Goal: Task Accomplishment & Management: Use online tool/utility

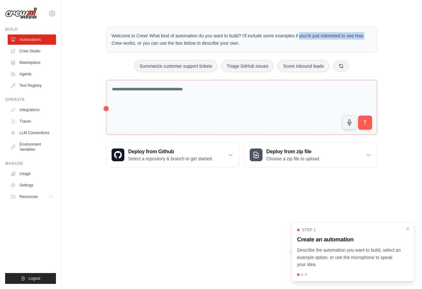
drag, startPoint x: 269, startPoint y: 36, endPoint x: 315, endPoint y: 35, distance: 45.7
click at [337, 35] on p "Welcome to Crew! What kind of automation do you want to build? I'll include som…" at bounding box center [242, 39] width 260 height 15
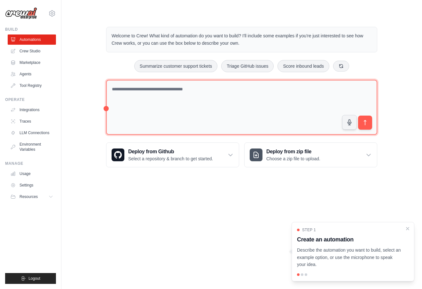
click at [188, 106] on textarea at bounding box center [241, 107] width 271 height 55
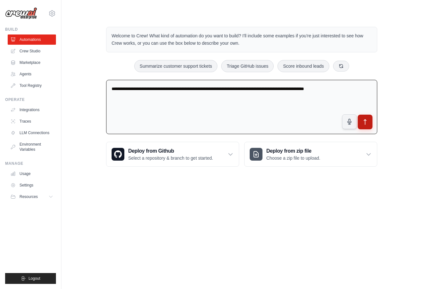
type textarea "**********"
click at [366, 123] on icon "submit" at bounding box center [365, 122] width 7 height 7
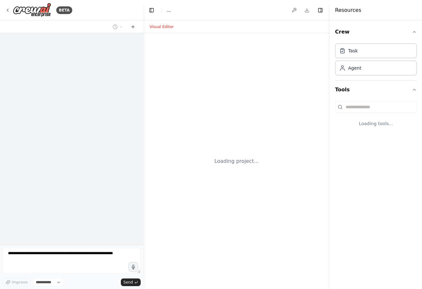
select select "****"
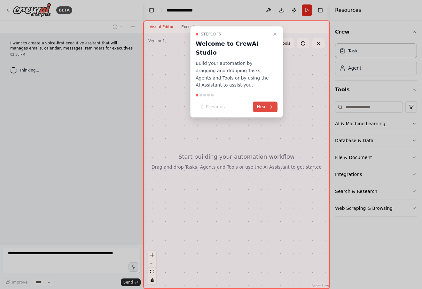
click at [267, 102] on button "Next" at bounding box center [265, 107] width 25 height 11
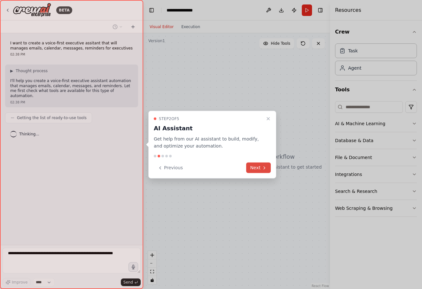
click at [257, 169] on button "Next" at bounding box center [258, 168] width 25 height 11
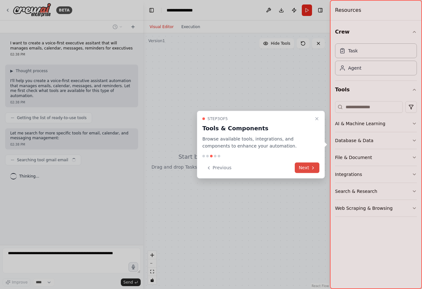
click at [305, 169] on button "Next" at bounding box center [307, 168] width 25 height 11
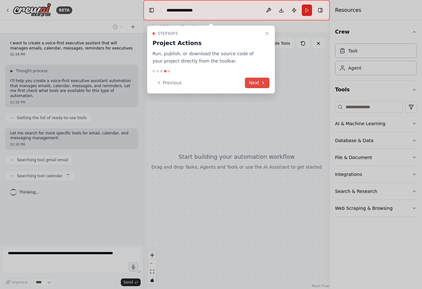
click at [255, 81] on button "Next" at bounding box center [257, 83] width 25 height 11
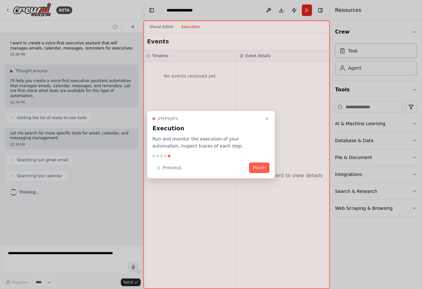
click at [261, 169] on button "Finish" at bounding box center [259, 168] width 20 height 11
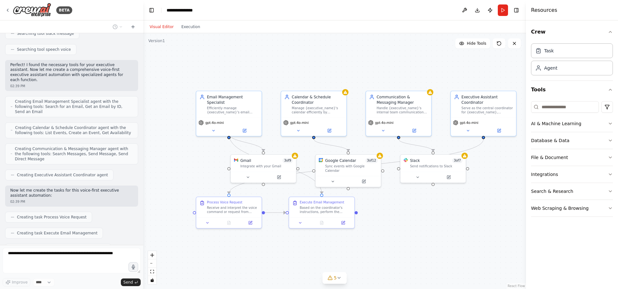
scroll to position [175, 0]
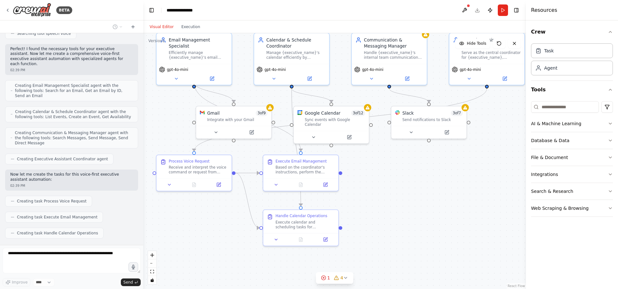
drag, startPoint x: 189, startPoint y: 152, endPoint x: 155, endPoint y: 115, distance: 50.2
click at [155, 115] on div ".deletable-edge-delete-btn { width: 20px; height: 20px; border: 0px solid #ffff…" at bounding box center [334, 161] width 383 height 256
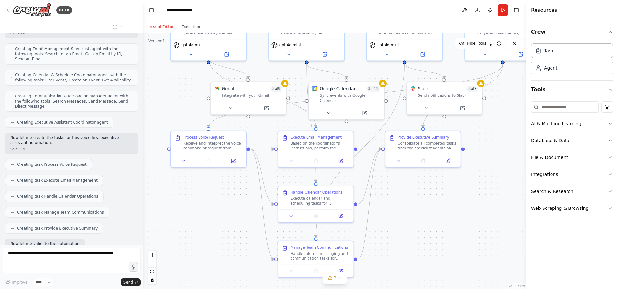
scroll to position [244, 0]
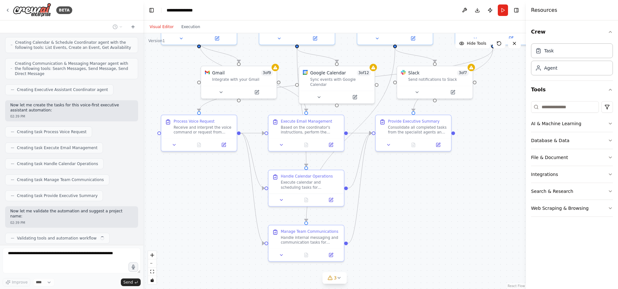
drag, startPoint x: 399, startPoint y: 231, endPoint x: 407, endPoint y: 194, distance: 37.8
click at [407, 194] on div ".deletable-edge-delete-btn { width: 20px; height: 20px; border: 0px solid #ffff…" at bounding box center [334, 161] width 383 height 256
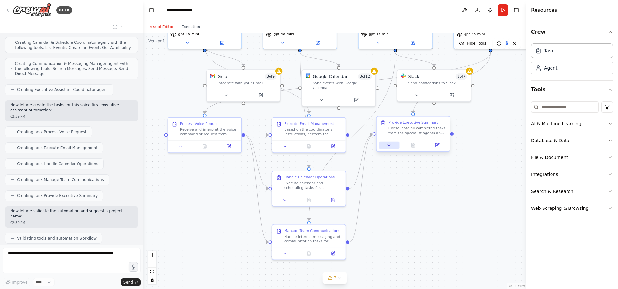
click at [389, 145] on icon at bounding box center [389, 145] width 5 height 5
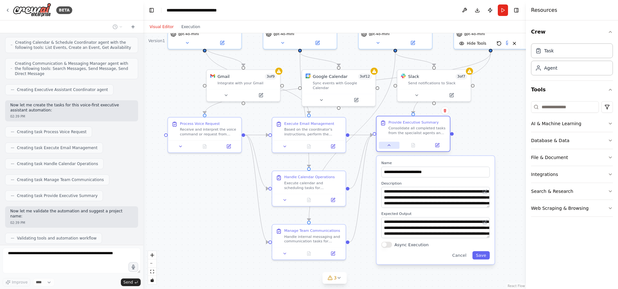
scroll to position [260, 0]
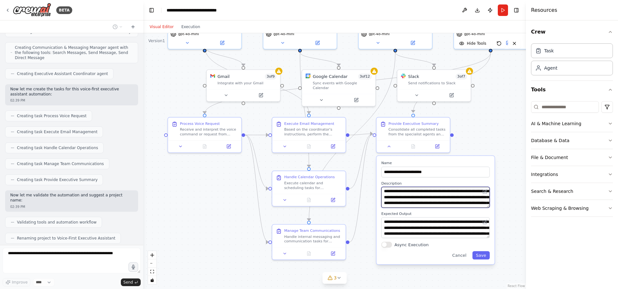
drag, startPoint x: 416, startPoint y: 192, endPoint x: 443, endPoint y: 202, distance: 28.7
click at [422, 202] on textarea "**********" at bounding box center [435, 197] width 108 height 21
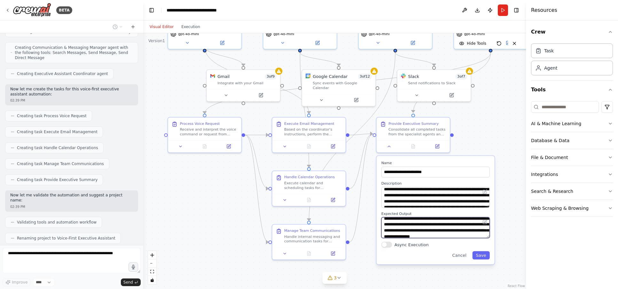
scroll to position [19, 0]
drag, startPoint x: 435, startPoint y: 228, endPoint x: 441, endPoint y: 236, distance: 10.2
click at [422, 236] on textarea "**********" at bounding box center [435, 227] width 108 height 21
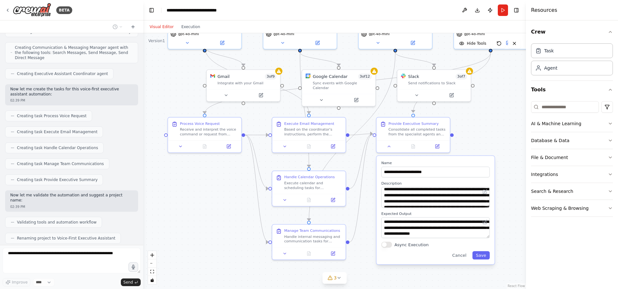
click at [231, 221] on div ".deletable-edge-delete-btn { width: 20px; height: 20px; border: 0px solid #ffff…" at bounding box center [334, 161] width 383 height 256
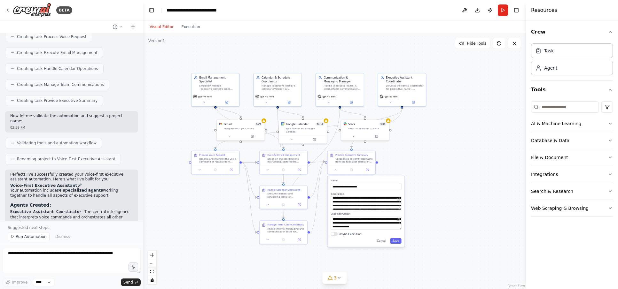
drag, startPoint x: 209, startPoint y: 186, endPoint x: 205, endPoint y: 209, distance: 23.4
click at [206, 210] on div ".deletable-edge-delete-btn { width: 20px; height: 20px; border: 0px solid #ffff…" at bounding box center [334, 161] width 383 height 256
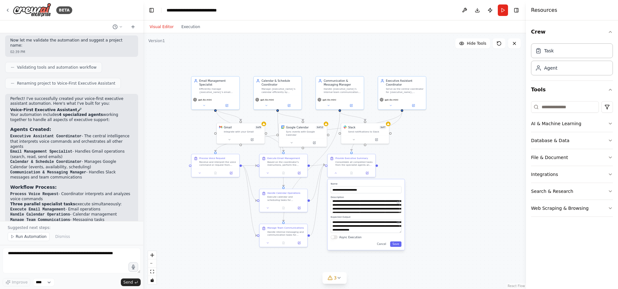
scroll to position [414, 0]
drag, startPoint x: 103, startPoint y: 95, endPoint x: 123, endPoint y: 96, distance: 19.8
click at [123, 113] on p "Your automation includes 4 specialized agents working together to handle all as…" at bounding box center [71, 118] width 123 height 10
drag, startPoint x: 31, startPoint y: 102, endPoint x: 77, endPoint y: 101, distance: 45.7
click at [77, 113] on p "Your automation includes 4 specialized agents working together to handle all as…" at bounding box center [71, 118] width 123 height 10
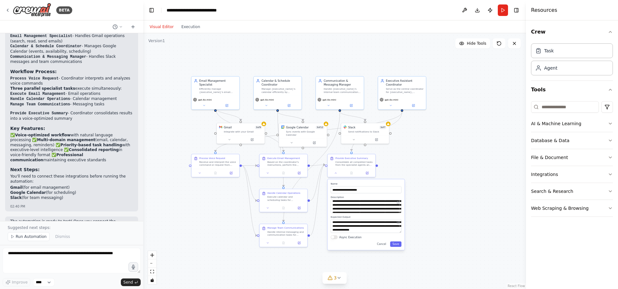
scroll to position [537, 0]
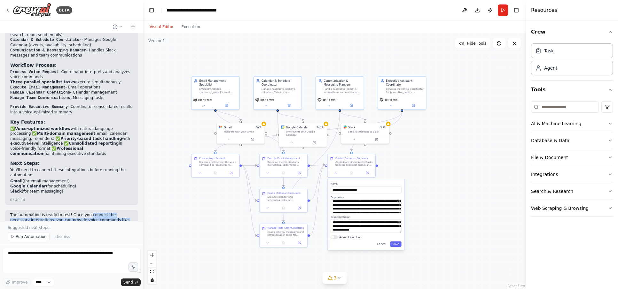
drag, startPoint x: 87, startPoint y: 185, endPoint x: 106, endPoint y: 211, distance: 32.5
click at [106, 211] on div "The automation is ready to test! Once you connect the necessary integrations, y…" at bounding box center [71, 230] width 133 height 41
click at [69, 213] on p "The automation is ready to test! Once you connect the necessary integrations, y…" at bounding box center [71, 228] width 123 height 30
click at [193, 202] on div ".deletable-edge-delete-btn { width: 20px; height: 20px; border: 0px solid #ffff…" at bounding box center [334, 161] width 383 height 256
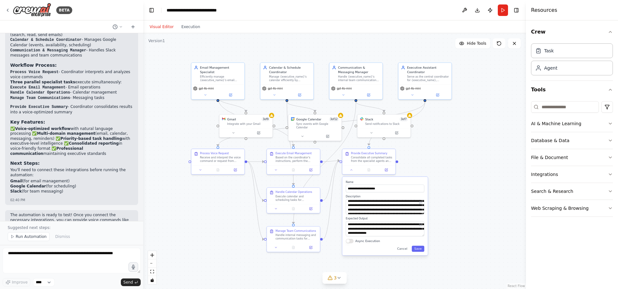
click at [176, 132] on div ".deletable-edge-delete-btn { width: 20px; height: 20px; border: 0px solid #ffff…" at bounding box center [334, 161] width 383 height 256
click at [188, 25] on button "Execution" at bounding box center [190, 27] width 27 height 8
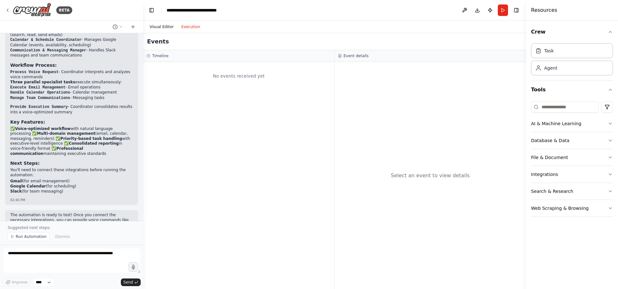
click at [160, 27] on button "Visual Editor" at bounding box center [162, 27] width 32 height 8
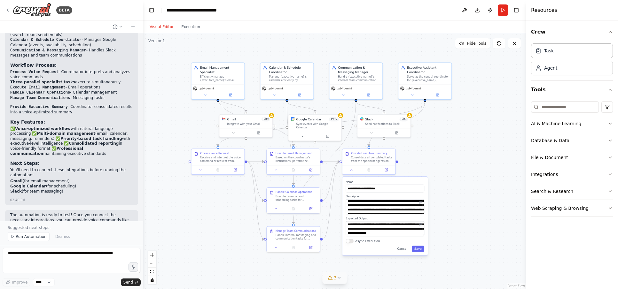
click at [340, 276] on icon at bounding box center [339, 278] width 5 height 5
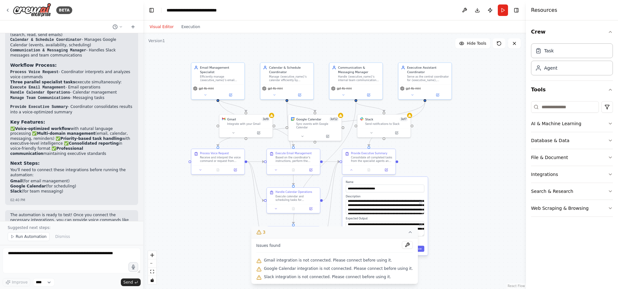
click at [293, 262] on span "Gmail integration is not connected. Please connect before using it." at bounding box center [328, 260] width 128 height 5
drag, startPoint x: 365, startPoint y: 261, endPoint x: 386, endPoint y: 260, distance: 21.1
click at [365, 261] on span "Gmail integration is not connected. Please connect before using it." at bounding box center [328, 260] width 128 height 5
click at [34, 267] on textarea at bounding box center [72, 261] width 138 height 26
type textarea "**********"
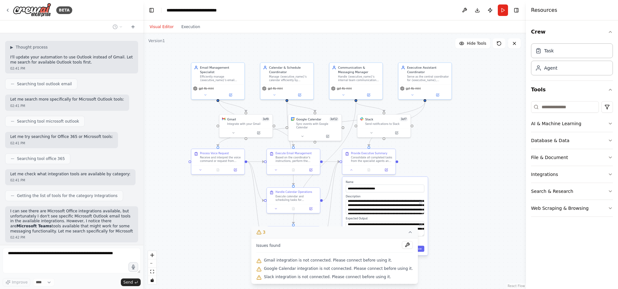
scroll to position [779, 0]
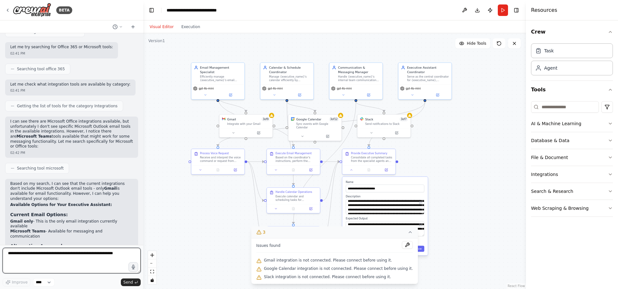
click at [42, 258] on textarea at bounding box center [72, 261] width 138 height 26
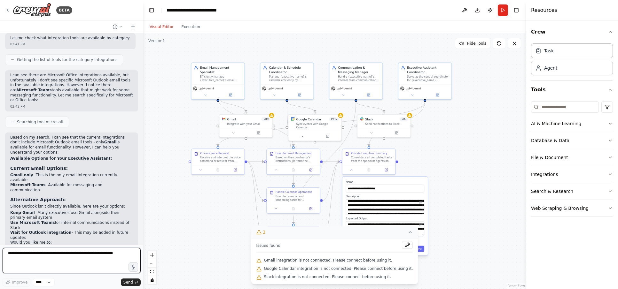
scroll to position [915, 0]
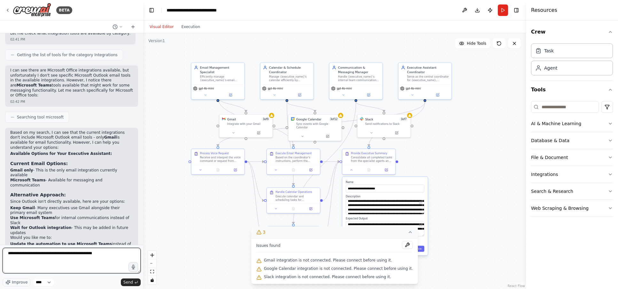
type textarea "**********"
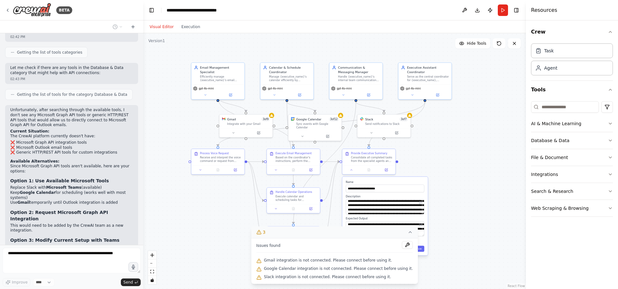
scroll to position [1391, 0]
drag, startPoint x: 42, startPoint y: 59, endPoint x: 83, endPoint y: 59, distance: 41.3
click at [83, 108] on p "Unfortunately, after searching through the available tools, I don't see any Mic…" at bounding box center [71, 118] width 123 height 20
click at [102, 108] on p "Unfortunately, after searching through the available tools, I don't see any Mic…" at bounding box center [71, 118] width 123 height 20
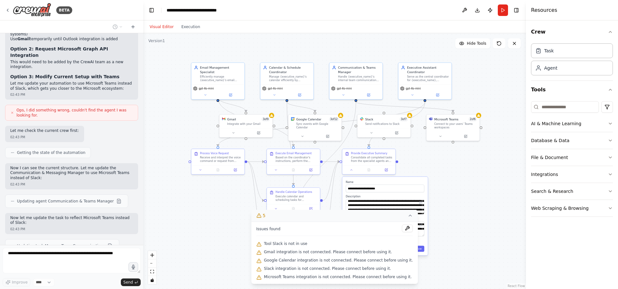
scroll to position [1560, 0]
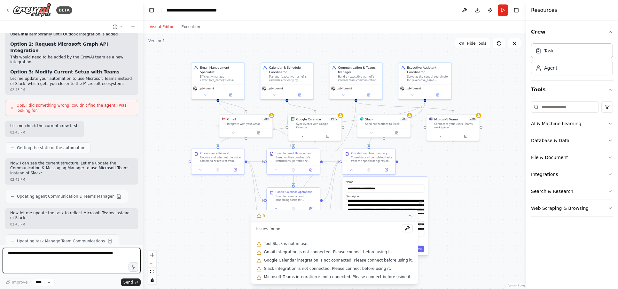
click at [58, 256] on textarea at bounding box center [72, 261] width 138 height 26
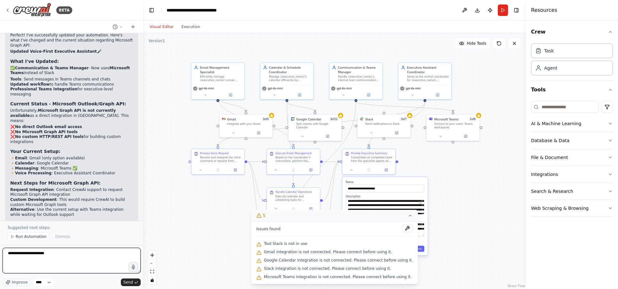
scroll to position [1825, 0]
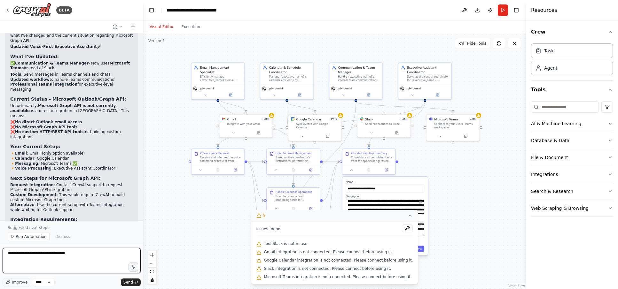
paste textarea "**********"
type textarea "**********"
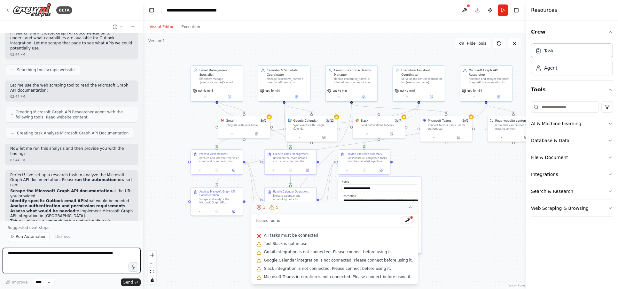
scroll to position [2132, 0]
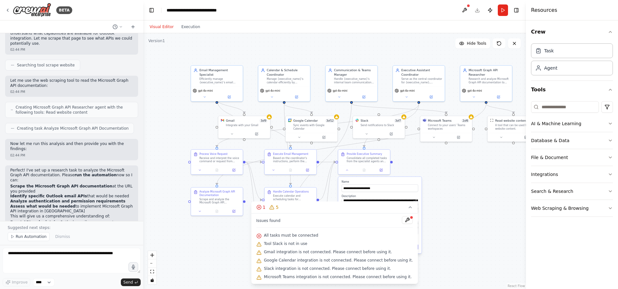
drag, startPoint x: 405, startPoint y: 208, endPoint x: 389, endPoint y: 207, distance: 16.3
click at [408, 208] on icon at bounding box center [410, 207] width 5 height 5
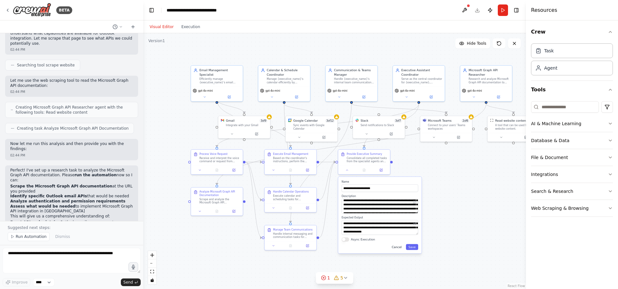
click at [399, 246] on button "Cancel" at bounding box center [396, 247] width 15 height 6
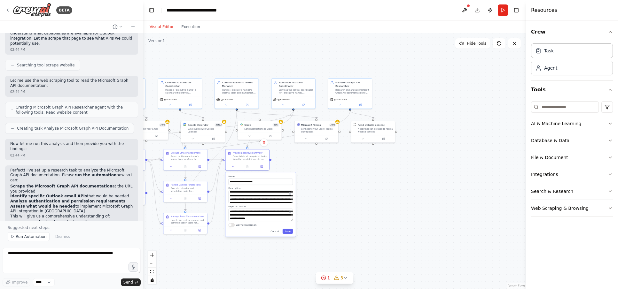
drag, startPoint x: 437, startPoint y: 68, endPoint x: 340, endPoint y: 76, distance: 97.6
click at [318, 71] on div ".deletable-edge-delete-btn { width: 20px; height: 20px; border: 0px solid #ffff…" at bounding box center [334, 161] width 383 height 256
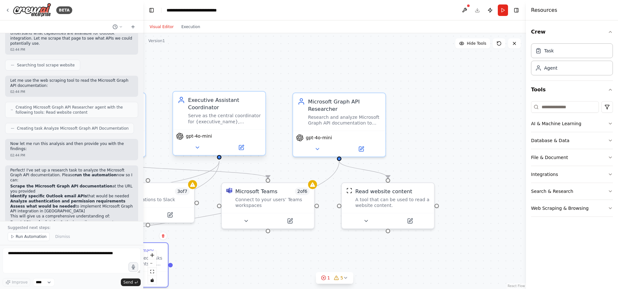
click at [196, 116] on div "Serve as the central coordinator for {executive_name}, interpreting voice comma…" at bounding box center [224, 119] width 73 height 12
click at [210, 108] on div "Executive Assistant Coordinator" at bounding box center [224, 103] width 73 height 15
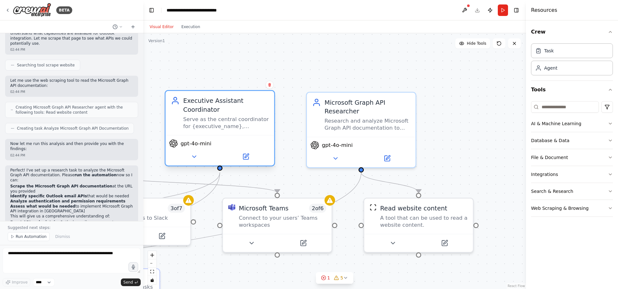
click at [191, 104] on div "Executive Assistant Coordinator" at bounding box center [226, 105] width 86 height 18
click at [189, 71] on div ".deletable-edge-delete-btn { width: 20px; height: 20px; border: 0px solid #ffff…" at bounding box center [334, 161] width 383 height 256
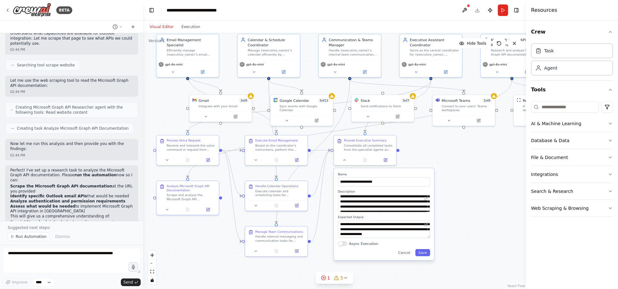
drag, startPoint x: 163, startPoint y: 64, endPoint x: 385, endPoint y: 11, distance: 228.6
click at [385, 11] on main "**********" at bounding box center [334, 144] width 383 height 289
click at [270, 147] on div "Based on the coordinator's instructions, perform the requested email management…" at bounding box center [279, 147] width 49 height 8
click at [254, 158] on icon at bounding box center [256, 159] width 4 height 4
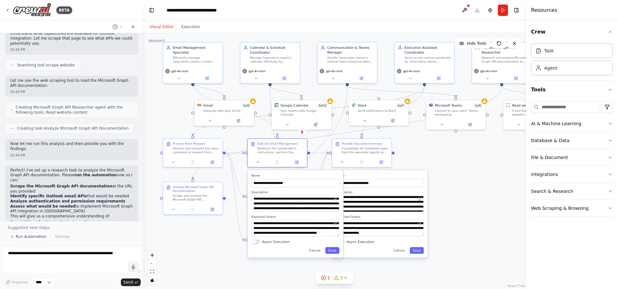
click at [181, 231] on div ".deletable-edge-delete-btn { width: 20px; height: 20px; border: 0px solid #ffff…" at bounding box center [334, 161] width 383 height 256
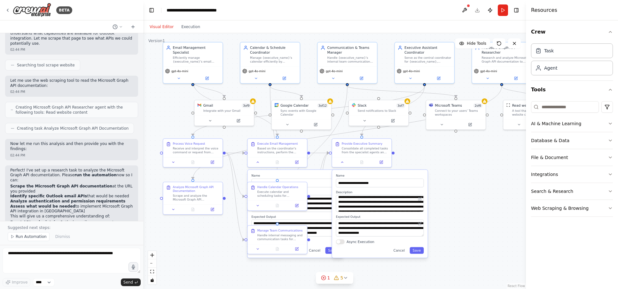
click at [422, 235] on div ".deletable-edge-delete-btn { width: 20px; height: 20px; border: 0px solid #ffff…" at bounding box center [334, 161] width 383 height 256
drag, startPoint x: 400, startPoint y: 252, endPoint x: 369, endPoint y: 250, distance: 31.1
click at [400, 252] on button "Cancel" at bounding box center [398, 250] width 17 height 7
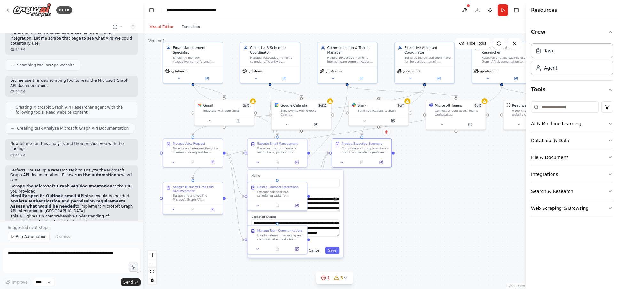
click at [312, 252] on button "Cancel" at bounding box center [314, 250] width 17 height 7
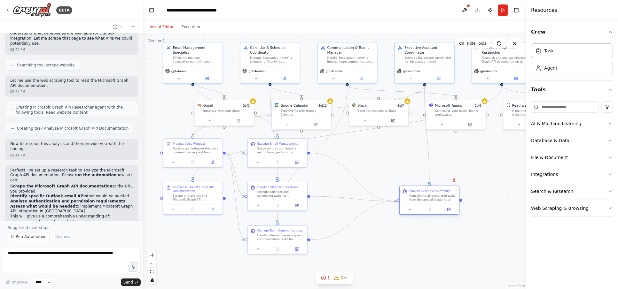
click at [422, 211] on div "Provide Executive Summary Consolidate all completed tasks from the specialist a…" at bounding box center [429, 200] width 60 height 29
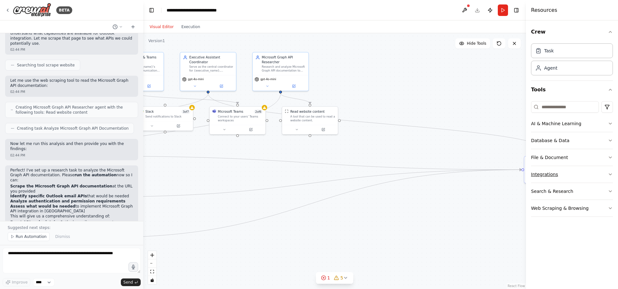
click at [422, 179] on button "Integrations" at bounding box center [572, 174] width 82 height 17
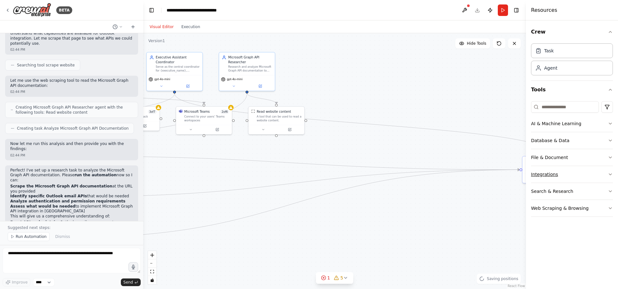
click at [422, 175] on button "Integrations" at bounding box center [572, 174] width 82 height 17
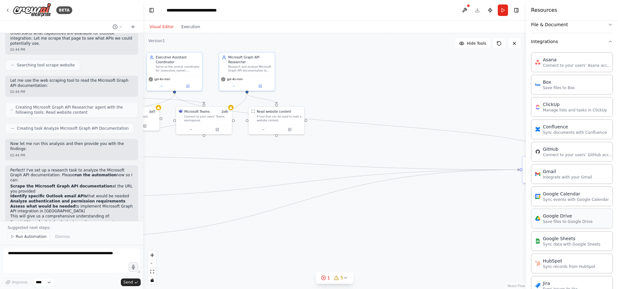
scroll to position [0, 0]
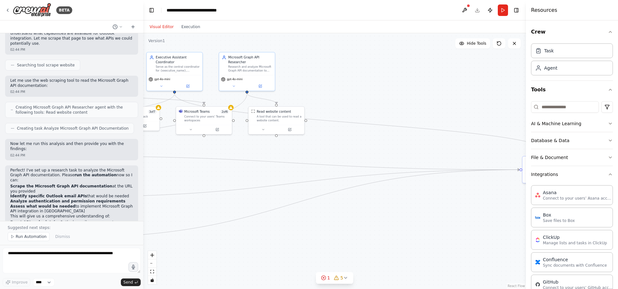
click at [213, 175] on div ".deletable-edge-delete-btn { width: 20px; height: 20px; border: 0px solid #ffff…" at bounding box center [334, 161] width 383 height 256
click at [249, 64] on div "Microsoft Graph API Researcher Research and analyze Microsoft Graph API documen…" at bounding box center [250, 63] width 44 height 17
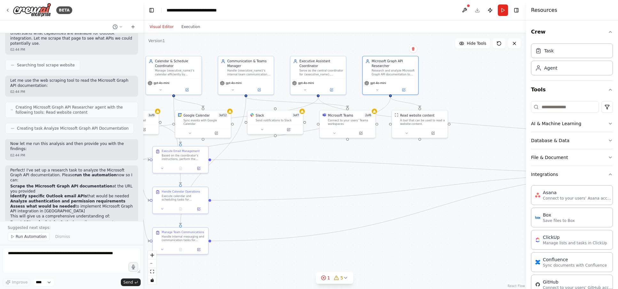
drag, startPoint x: 352, startPoint y: 81, endPoint x: 428, endPoint y: 83, distance: 75.8
click at [422, 83] on div ".deletable-edge-delete-btn { width: 20px; height: 20px; border: 0px solid #ffff…" at bounding box center [334, 161] width 383 height 256
click at [390, 79] on div "gpt-4o-mini" at bounding box center [390, 86] width 56 height 16
click at [152, 122] on div "Gmail 3 of 9 Integrate with your Gmail" at bounding box center [131, 117] width 56 height 14
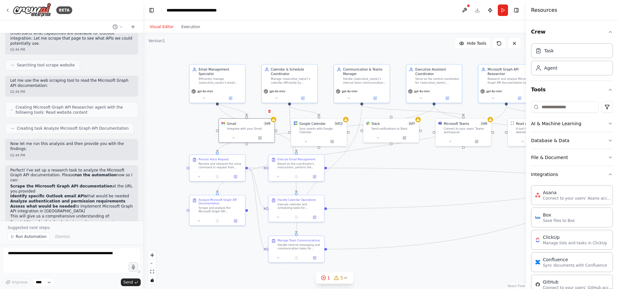
drag, startPoint x: 290, startPoint y: 208, endPoint x: 406, endPoint y: 218, distance: 117.1
click at [422, 221] on div ".deletable-edge-delete-btn { width: 20px; height: 20px; border: 0px solid #ffff…" at bounding box center [334, 161] width 383 height 256
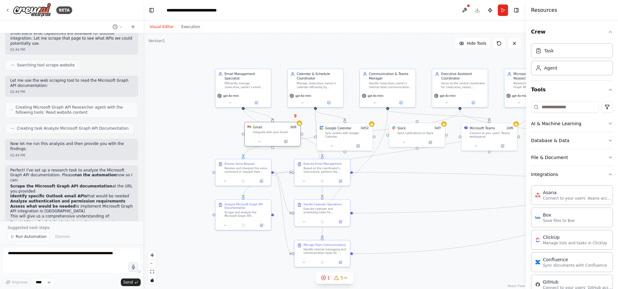
click at [261, 136] on div "Gmail 3 of 9 Integrate with your Gmail" at bounding box center [273, 129] width 56 height 14
click at [262, 127] on div "Gmail" at bounding box center [259, 127] width 9 height 4
click at [262, 143] on icon at bounding box center [262, 142] width 4 height 4
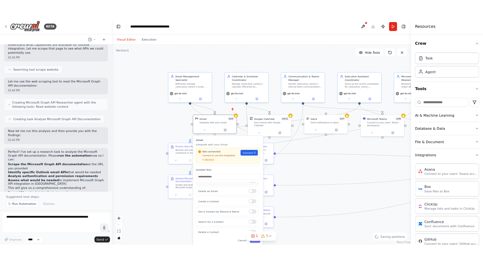
scroll to position [47, 0]
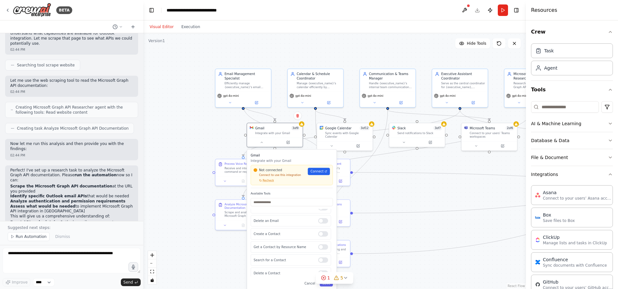
click at [310, 285] on button "Cancel" at bounding box center [310, 283] width 16 height 6
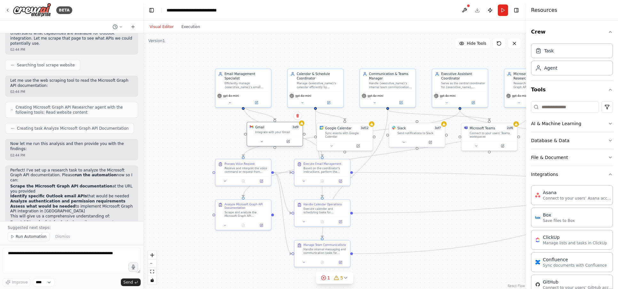
click at [256, 127] on div "Gmail" at bounding box center [259, 127] width 9 height 4
click at [204, 116] on div ".deletable-edge-delete-btn { width: 20px; height: 20px; border: 0px solid #ffff…" at bounding box center [334, 161] width 383 height 256
drag, startPoint x: 268, startPoint y: 128, endPoint x: 173, endPoint y: 134, distance: 95.7
click at [173, 134] on div "Gmail 3 of 9" at bounding box center [182, 132] width 45 height 4
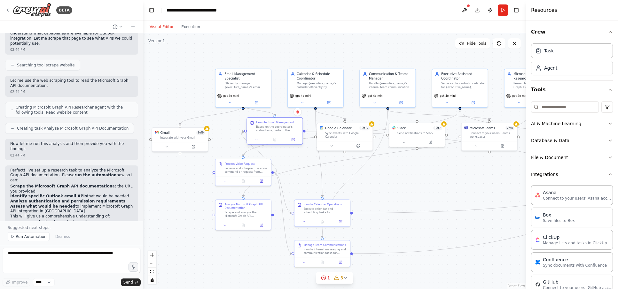
drag, startPoint x: 309, startPoint y: 165, endPoint x: 263, endPoint y: 124, distance: 61.8
click at [263, 124] on div "Execute Email Management Based on the coordinator's instructions, perform the r…" at bounding box center [278, 127] width 44 height 12
drag, startPoint x: 206, startPoint y: 169, endPoint x: 189, endPoint y: 176, distance: 19.1
click at [189, 176] on div "Process Voice Request" at bounding box center [190, 177] width 30 height 4
drag, startPoint x: 232, startPoint y: 205, endPoint x: 420, endPoint y: 189, distance: 188.6
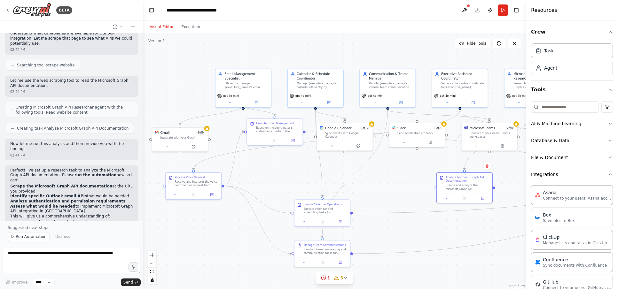
click at [422, 176] on div "Analyze Microsoft Graph API Documentation" at bounding box center [468, 179] width 44 height 7
drag, startPoint x: 317, startPoint y: 209, endPoint x: 275, endPoint y: 174, distance: 54.9
click at [275, 174] on div "Execute calendar and scheduling tasks for {executive_name} based on the coordin…" at bounding box center [283, 173] width 44 height 7
drag, startPoint x: 322, startPoint y: 249, endPoint x: 344, endPoint y: 230, distance: 29.2
click at [344, 230] on div "Handle internal messaging and communication tasks for {executive_name} based on…" at bounding box center [346, 232] width 44 height 7
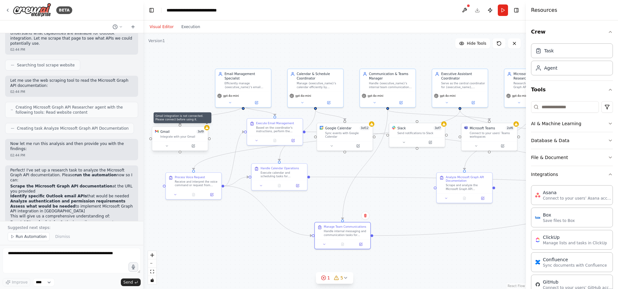
click at [207, 129] on icon at bounding box center [206, 128] width 3 height 3
click at [203, 120] on icon at bounding box center [202, 121] width 3 height 4
click at [204, 120] on icon at bounding box center [203, 120] width 4 height 4
click at [189, 120] on button "Confirm" at bounding box center [184, 120] width 23 height 8
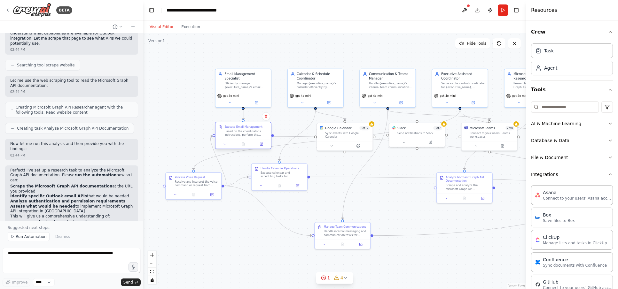
drag, startPoint x: 265, startPoint y: 126, endPoint x: 232, endPoint y: 132, distance: 33.8
click at [232, 132] on div "Based on the coordinator's instructions, perform the requested email management…" at bounding box center [246, 133] width 44 height 7
drag, startPoint x: 282, startPoint y: 185, endPoint x: 296, endPoint y: 189, distance: 14.6
click at [286, 203] on div "Execute calendar and scheduling tasks for {executive_name} based on the coordin…" at bounding box center [287, 201] width 44 height 7
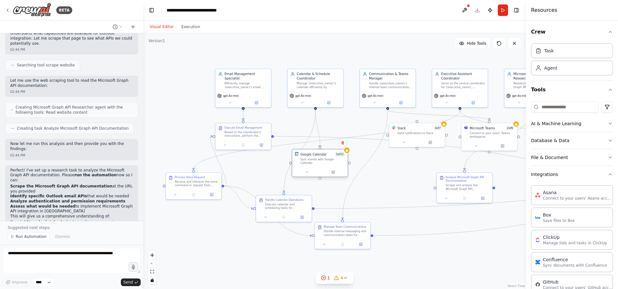
drag, startPoint x: 344, startPoint y: 128, endPoint x: 320, endPoint y: 155, distance: 36.0
click at [320, 155] on div "Google Calendar" at bounding box center [313, 154] width 26 height 4
drag, startPoint x: 288, startPoint y: 198, endPoint x: 277, endPoint y: 187, distance: 15.8
click at [277, 187] on div "Handle Calendar Operations" at bounding box center [275, 186] width 38 height 4
click at [348, 151] on icon at bounding box center [346, 150] width 3 height 3
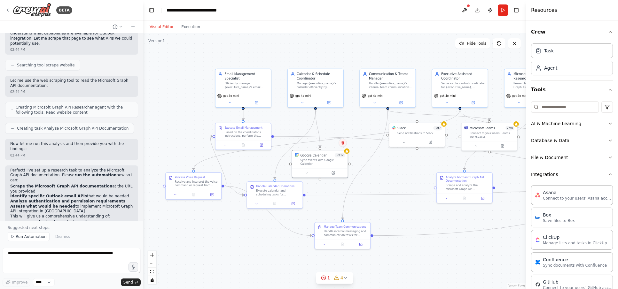
click at [343, 143] on icon at bounding box center [342, 143] width 3 height 4
click at [342, 142] on icon at bounding box center [343, 143] width 4 height 4
click at [331, 142] on button "Confirm" at bounding box center [324, 143] width 23 height 8
drag, startPoint x: 405, startPoint y: 137, endPoint x: 381, endPoint y: 158, distance: 31.5
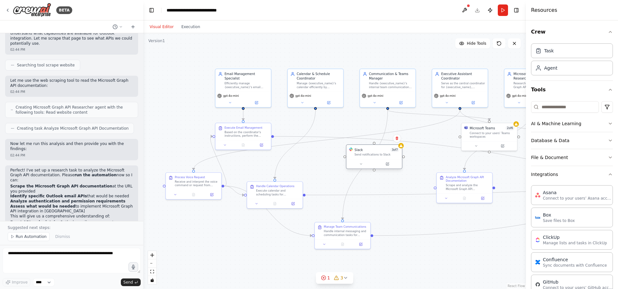
click at [380, 152] on div "Slack 3 of 7" at bounding box center [377, 150] width 45 height 4
click at [398, 147] on icon at bounding box center [397, 147] width 4 height 4
click at [382, 147] on button "Confirm" at bounding box center [378, 148] width 23 height 8
drag, startPoint x: 490, startPoint y: 129, endPoint x: 394, endPoint y: 167, distance: 102.8
click at [394, 167] on div "Microsoft Teams 2 of 6 Connect to your users’ Teams workspaces" at bounding box center [394, 167] width 45 height 13
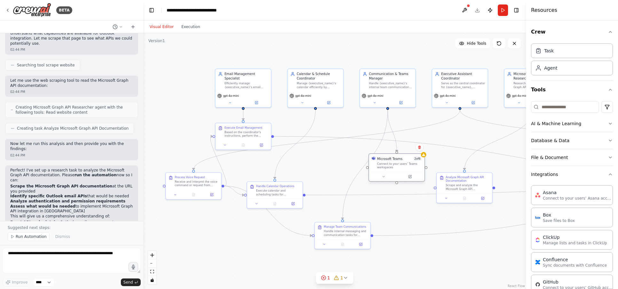
drag, startPoint x: 400, startPoint y: 167, endPoint x: 403, endPoint y: 159, distance: 8.9
click at [403, 162] on div "Connect to your users’ Teams workspaces" at bounding box center [399, 165] width 45 height 7
click at [421, 143] on button at bounding box center [419, 143] width 8 height 8
click at [405, 142] on button "Confirm" at bounding box center [401, 143] width 23 height 8
drag, startPoint x: 455, startPoint y: 168, endPoint x: 458, endPoint y: 156, distance: 12.1
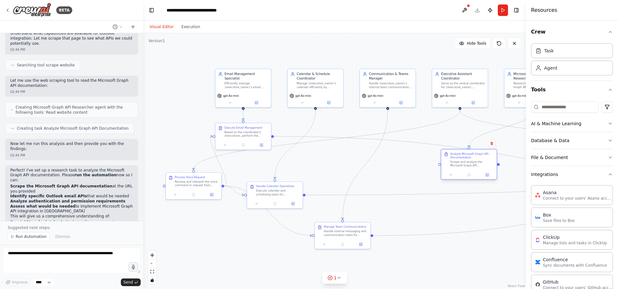
click at [422, 156] on div "Analyze Microsoft Graph API Documentation" at bounding box center [472, 155] width 44 height 7
drag, startPoint x: 274, startPoint y: 190, endPoint x: 305, endPoint y: 176, distance: 33.5
click at [305, 175] on div "Execute calendar and scheduling tasks for {executive_name} based on the coordin…" at bounding box center [310, 173] width 44 height 7
drag, startPoint x: 337, startPoint y: 229, endPoint x: 379, endPoint y: 213, distance: 44.5
click at [379, 213] on div "Handle internal messaging and communication tasks for {executive_name} based on…" at bounding box center [386, 214] width 44 height 7
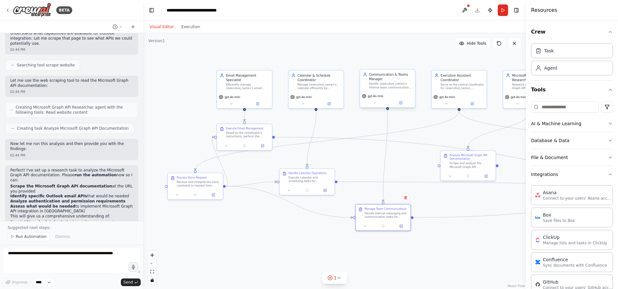
click at [404, 77] on div "Communication & Teams Manager" at bounding box center [390, 76] width 43 height 9
click at [412, 63] on button at bounding box center [410, 63] width 8 height 8
click at [392, 63] on button "Confirm" at bounding box center [391, 63] width 23 height 8
click at [411, 206] on icon at bounding box center [410, 205] width 4 height 4
click at [405, 198] on icon at bounding box center [405, 198] width 3 height 4
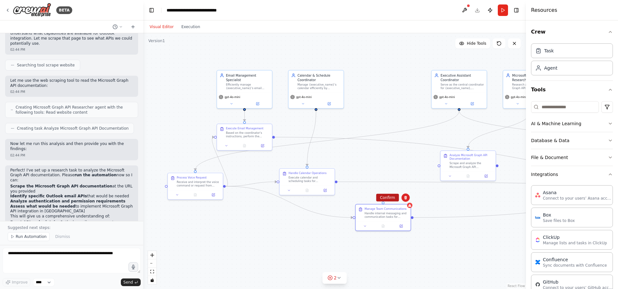
click at [387, 198] on button "Confirm" at bounding box center [387, 198] width 23 height 8
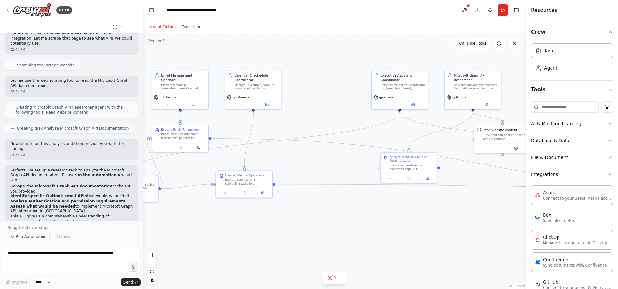
drag, startPoint x: 391, startPoint y: 109, endPoint x: 330, endPoint y: 110, distance: 61.1
click at [330, 110] on div ".deletable-edge-delete-btn { width: 20px; height: 20px; border: 0px solid #ffff…" at bounding box center [334, 161] width 383 height 256
drag, startPoint x: 411, startPoint y: 81, endPoint x: 345, endPoint y: 81, distance: 65.5
click at [345, 81] on div "Executive Assistant Coordinator" at bounding box center [334, 76] width 44 height 9
drag, startPoint x: 464, startPoint y: 79, endPoint x: 428, endPoint y: 105, distance: 43.7
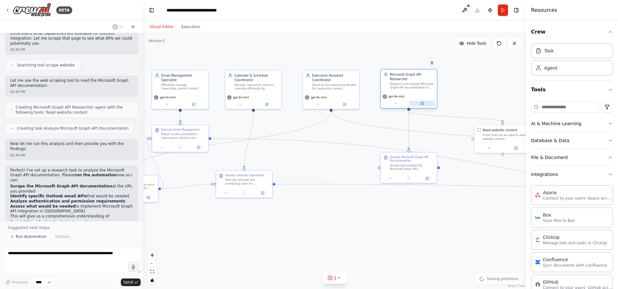
click at [400, 81] on div "Microsoft Graph API Researcher" at bounding box center [412, 76] width 44 height 9
drag, startPoint x: 395, startPoint y: 162, endPoint x: 366, endPoint y: 155, distance: 30.5
click at [376, 163] on div "Scrape and analyze the Microsoft Graph API documentation at https://learn.micro…" at bounding box center [398, 166] width 44 height 7
drag, startPoint x: 492, startPoint y: 135, endPoint x: 430, endPoint y: 204, distance: 92.2
click at [422, 199] on div "A tool that can be used to read a website content." at bounding box center [443, 195] width 45 height 7
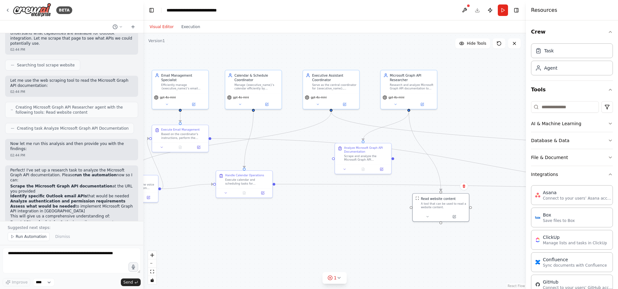
click at [324, 236] on div ".deletable-edge-delete-btn { width: 20px; height: 20px; border: 0px solid #ffff…" at bounding box center [334, 161] width 383 height 256
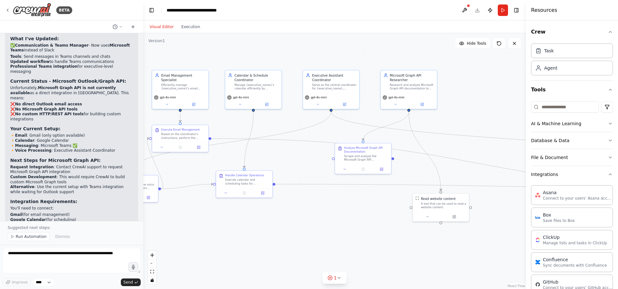
scroll to position [1843, 0]
click at [422, 11] on button at bounding box center [464, 10] width 10 height 12
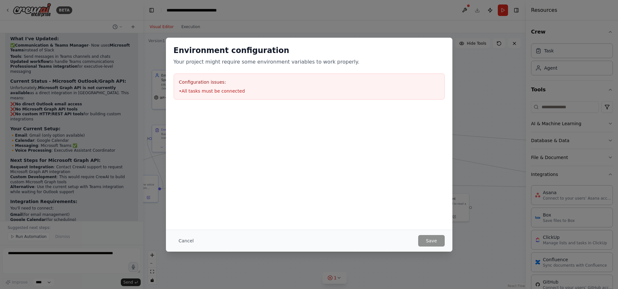
drag, startPoint x: 192, startPoint y: 241, endPoint x: 188, endPoint y: 241, distance: 3.5
click at [192, 241] on button "Cancel" at bounding box center [186, 241] width 25 height 12
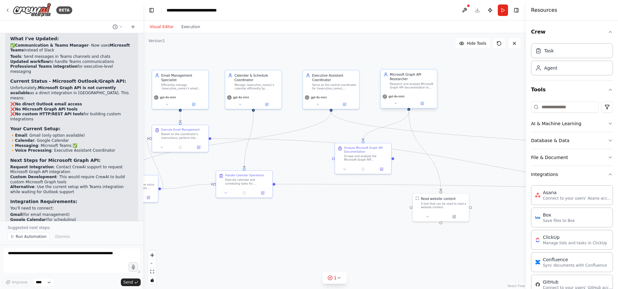
click at [398, 78] on div "Microsoft Graph API Researcher" at bounding box center [412, 76] width 44 height 9
click at [209, 131] on div ".deletable-edge-delete-btn { width: 20px; height: 20px; border: 0px solid #ffff…" at bounding box center [334, 161] width 383 height 256
click at [336, 252] on div ".deletable-edge-delete-btn { width: 20px; height: 20px; border: 0px solid #ffff…" at bounding box center [334, 161] width 383 height 256
click at [332, 279] on icon at bounding box center [329, 278] width 5 height 5
drag, startPoint x: 332, startPoint y: 263, endPoint x: 360, endPoint y: 259, distance: 28.8
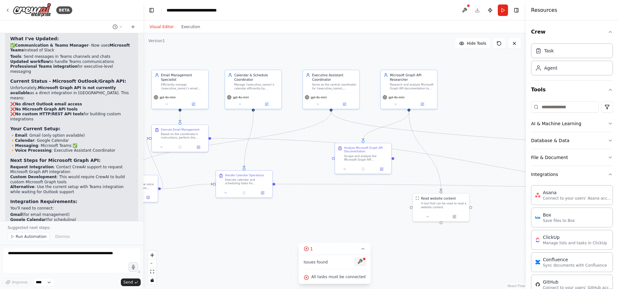
click at [332, 263] on div "Issues found" at bounding box center [335, 264] width 62 height 12
click at [360, 261] on button at bounding box center [360, 262] width 11 height 8
drag, startPoint x: 347, startPoint y: 278, endPoint x: 326, endPoint y: 278, distance: 21.4
click at [346, 278] on span "All tasks must be connected" at bounding box center [338, 277] width 54 height 5
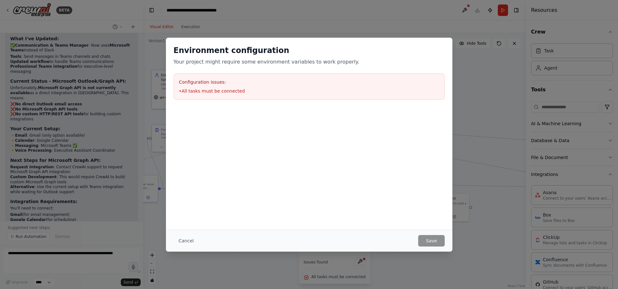
click at [309, 278] on div "Environment configuration Your project might require some environment variables…" at bounding box center [309, 144] width 618 height 289
drag, startPoint x: 182, startPoint y: 242, endPoint x: 176, endPoint y: 229, distance: 15.2
click at [182, 242] on button "Cancel" at bounding box center [186, 241] width 25 height 12
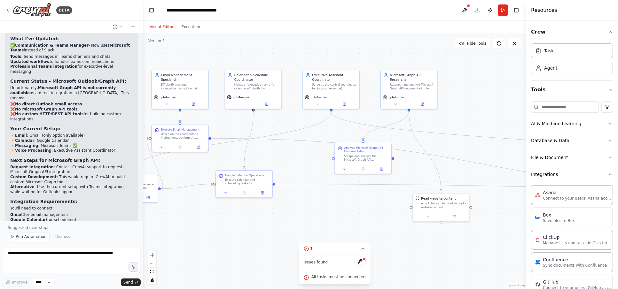
click at [89, 185] on li "Alternative : Use the current setup with Teams integration while waiting for Ou…" at bounding box center [71, 190] width 123 height 10
click at [7, 8] on icon at bounding box center [7, 10] width 5 height 5
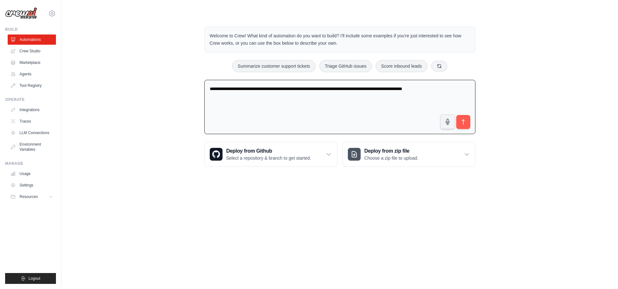
drag, startPoint x: 371, startPoint y: 90, endPoint x: 484, endPoint y: 89, distance: 113.2
click at [484, 89] on div "**********" at bounding box center [340, 97] width 536 height 160
click at [351, 89] on textarea "**********" at bounding box center [339, 107] width 271 height 55
click at [372, 88] on textarea "**********" at bounding box center [339, 107] width 271 height 55
click at [441, 90] on textarea "**********" at bounding box center [339, 107] width 271 height 55
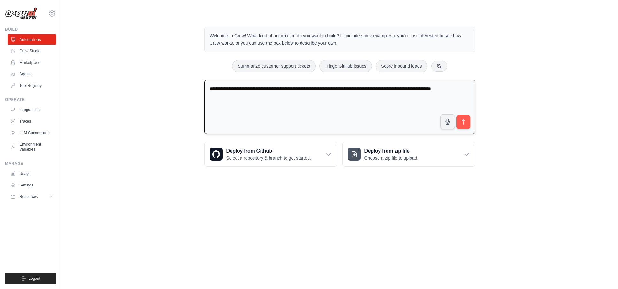
click at [459, 91] on textarea "**********" at bounding box center [339, 107] width 271 height 55
click at [442, 96] on textarea "**********" at bounding box center [339, 107] width 271 height 55
click at [336, 89] on textarea "**********" at bounding box center [339, 107] width 271 height 55
click at [325, 89] on textarea "**********" at bounding box center [339, 107] width 271 height 55
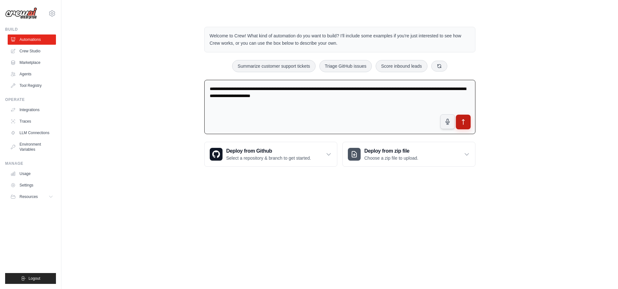
type textarea "**********"
click at [464, 121] on icon "submit" at bounding box center [463, 122] width 7 height 7
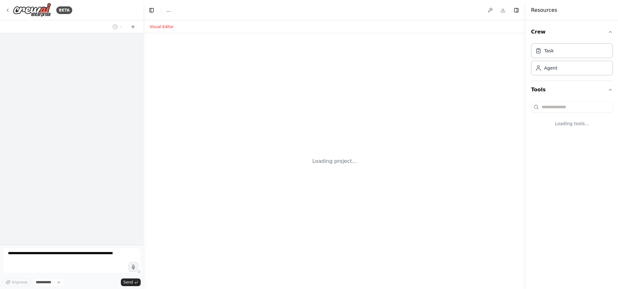
select select "****"
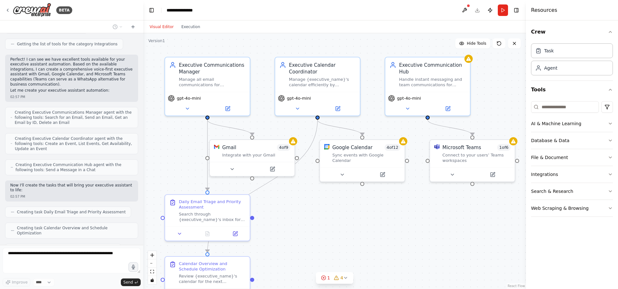
scroll to position [260, 0]
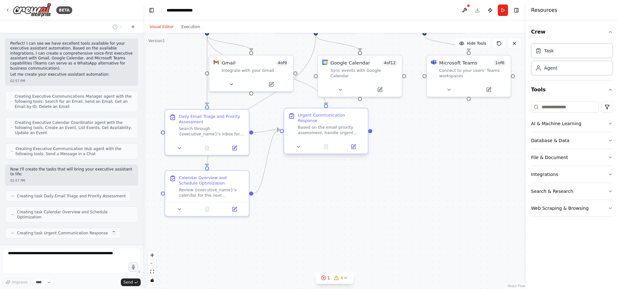
drag, startPoint x: 307, startPoint y: 205, endPoint x: 305, endPoint y: 119, distance: 85.4
click at [305, 119] on div ".deletable-edge-delete-btn { width: 20px; height: 20px; border: 0px solid #ffff…" at bounding box center [334, 161] width 383 height 256
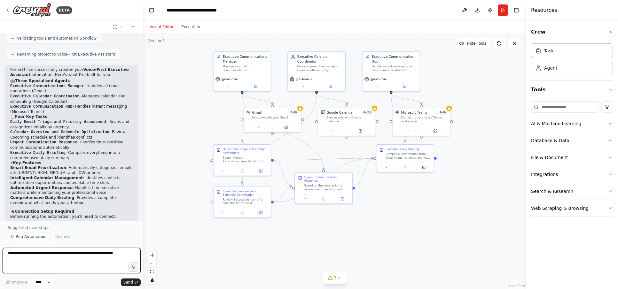
scroll to position [560, 0]
click at [241, 149] on div "Daily Email Triage and Priority Assessment" at bounding box center [245, 150] width 45 height 7
click at [222, 169] on icon at bounding box center [224, 170] width 4 height 4
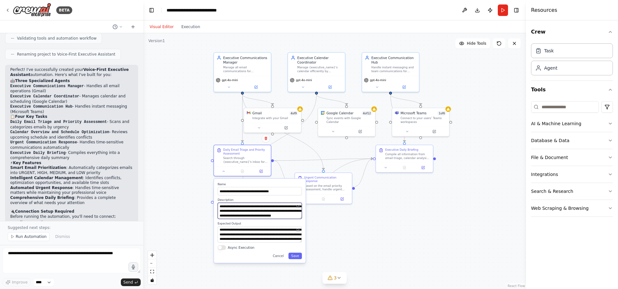
scroll to position [38, 0]
drag, startPoint x: 254, startPoint y: 207, endPoint x: 277, endPoint y: 211, distance: 22.8
click at [277, 211] on textarea "**********" at bounding box center [260, 211] width 84 height 16
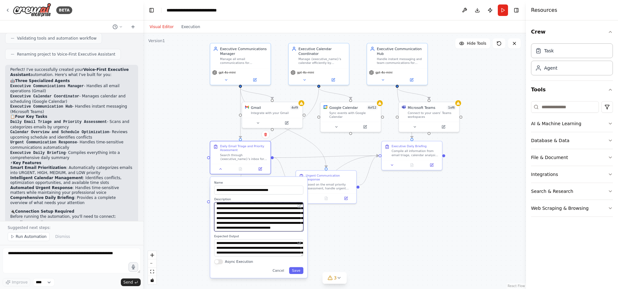
scroll to position [0, 0]
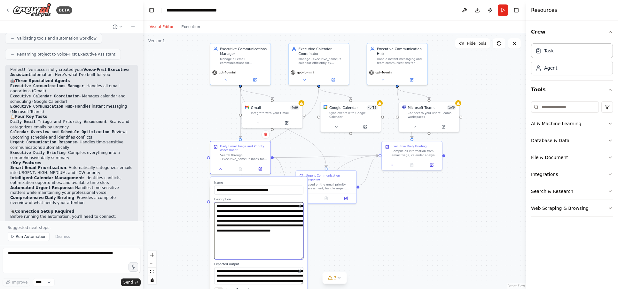
drag, startPoint x: 302, startPoint y: 217, endPoint x: 307, endPoint y: 257, distance: 39.6
click at [307, 257] on div "**********" at bounding box center [258, 241] width 97 height 129
click at [246, 221] on textarea "**********" at bounding box center [259, 230] width 90 height 57
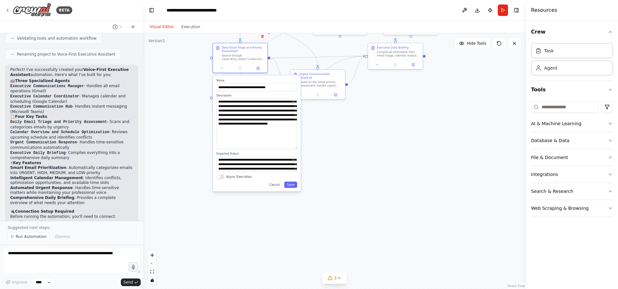
drag, startPoint x: 179, startPoint y: 239, endPoint x: 168, endPoint y: 137, distance: 101.9
click at [168, 137] on div ".deletable-edge-delete-btn { width: 20px; height: 20px; border: 0px solid #ffff…" at bounding box center [334, 161] width 383 height 256
drag, startPoint x: 295, startPoint y: 171, endPoint x: 293, endPoint y: 196, distance: 25.4
click at [293, 196] on textarea "**********" at bounding box center [256, 177] width 81 height 41
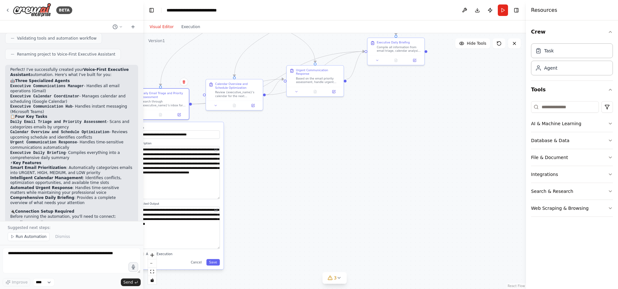
drag, startPoint x: 255, startPoint y: 77, endPoint x: 181, endPoint y: 128, distance: 89.5
click at [181, 128] on label "Name" at bounding box center [178, 128] width 84 height 4
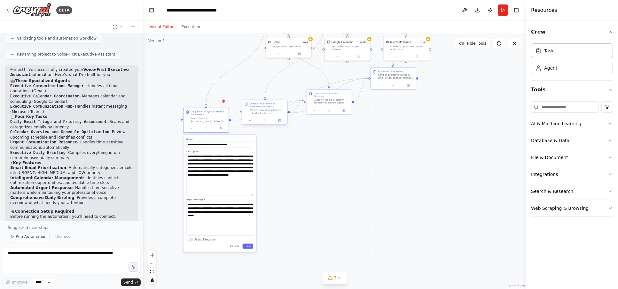
click at [261, 104] on div "Calendar Overview and Schedule Optimization" at bounding box center [266, 105] width 35 height 6
click at [251, 120] on icon at bounding box center [249, 120] width 3 height 3
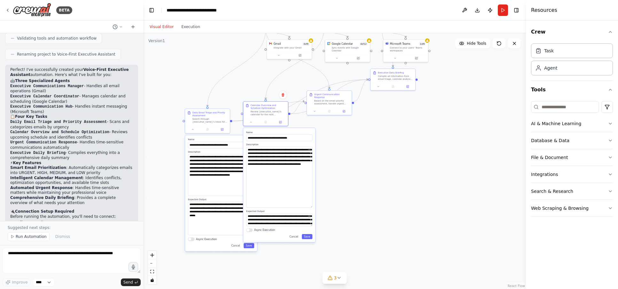
drag, startPoint x: 311, startPoint y: 158, endPoint x: 344, endPoint y: 211, distance: 62.5
click at [342, 212] on div ".deletable-edge-delete-btn { width: 20px; height: 20px; border: 0px solid #ffff…" at bounding box center [334, 161] width 383 height 256
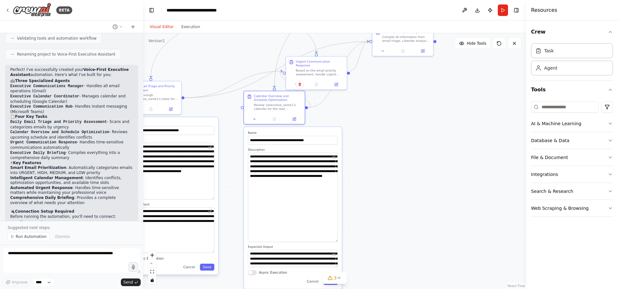
drag, startPoint x: 236, startPoint y: 76, endPoint x: 329, endPoint y: 146, distance: 116.1
click at [283, 94] on div "Calendar Overview and Schedule Optimization" at bounding box center [278, 98] width 48 height 8
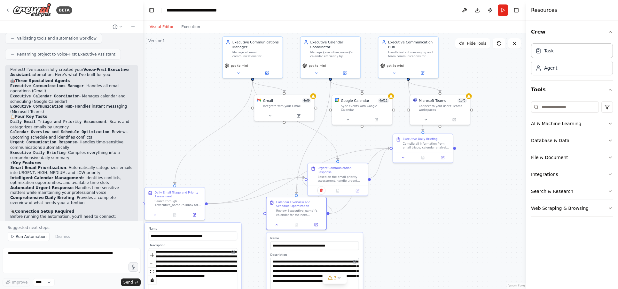
drag, startPoint x: 385, startPoint y: 121, endPoint x: 405, endPoint y: 226, distance: 107.2
click at [405, 226] on div ".deletable-edge-delete-btn { width: 20px; height: 20px; border: 0px solid #ffff…" at bounding box center [334, 161] width 383 height 256
drag, startPoint x: 329, startPoint y: 167, endPoint x: 403, endPoint y: 180, distance: 76.0
click at [403, 180] on div "Urgent Communication Response" at bounding box center [416, 179] width 47 height 8
click at [394, 204] on icon at bounding box center [394, 204] width 2 height 1
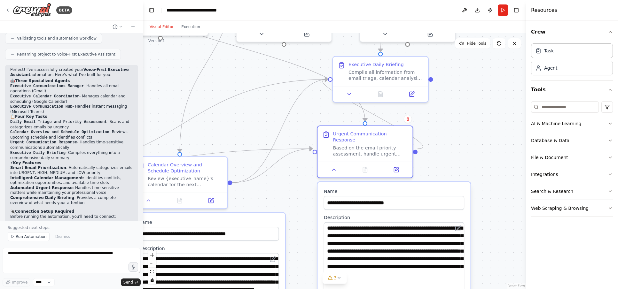
drag, startPoint x: 461, startPoint y: 242, endPoint x: 469, endPoint y: 298, distance: 56.8
click at [469, 289] on html "BETA I want to create a voice-first executive assitant that will help with exec…" at bounding box center [309, 144] width 618 height 289
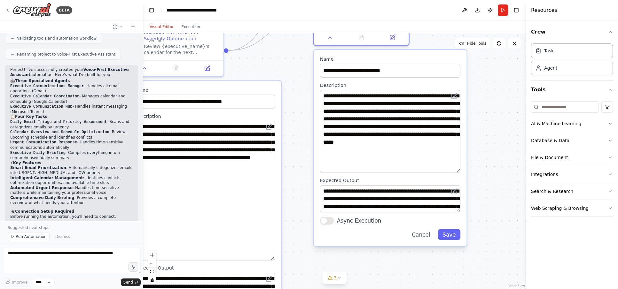
drag, startPoint x: 495, startPoint y: 229, endPoint x: 492, endPoint y: 104, distance: 124.7
click at [492, 104] on div ".deletable-edge-delete-btn { width: 20px; height: 20px; border: 0px solid #ffff…" at bounding box center [334, 161] width 383 height 256
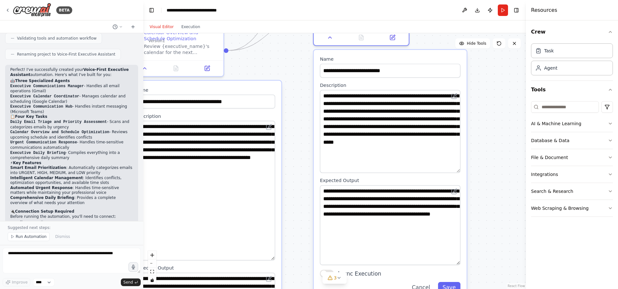
drag, startPoint x: 459, startPoint y: 204, endPoint x: 465, endPoint y: 224, distance: 21.2
click at [476, 252] on div ".deletable-edge-delete-btn { width: 20px; height: 20px; border: 0px solid #ffff…" at bounding box center [334, 161] width 383 height 256
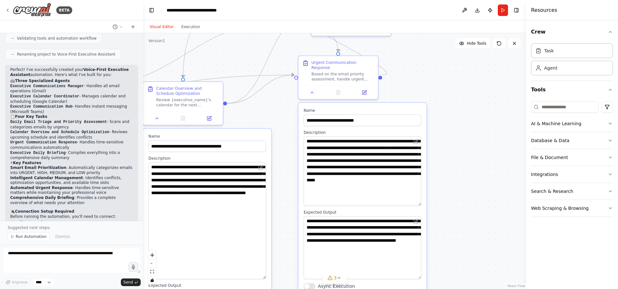
drag, startPoint x: 295, startPoint y: 87, endPoint x: 283, endPoint y: 133, distance: 47.9
click at [283, 133] on div ".deletable-edge-delete-btn { width: 20px; height: 20px; border: 0px solid #ffff…" at bounding box center [334, 161] width 383 height 256
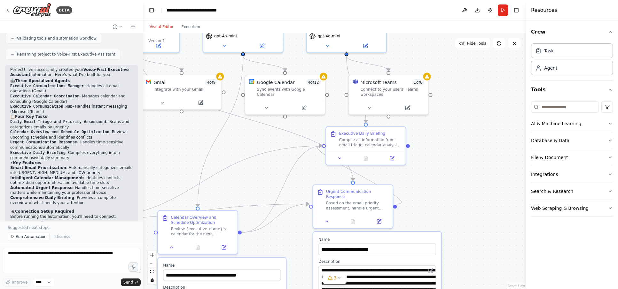
drag, startPoint x: 481, startPoint y: 89, endPoint x: 493, endPoint y: 215, distance: 126.8
click at [496, 218] on div ".deletable-edge-delete-btn { width: 20px; height: 20px; border: 0px solid #ffff…" at bounding box center [334, 161] width 383 height 256
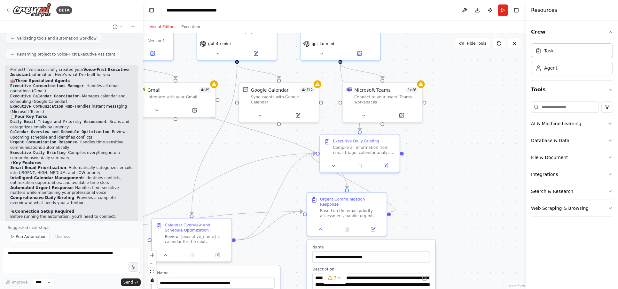
drag, startPoint x: 486, startPoint y: 170, endPoint x: 480, endPoint y: 177, distance: 9.8
click at [480, 177] on div ".deletable-edge-delete-btn { width: 20px; height: 20px; border: 0px solid #ffff…" at bounding box center [334, 161] width 383 height 256
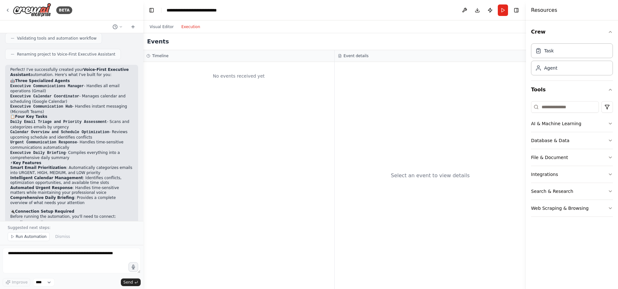
click at [190, 28] on button "Execution" at bounding box center [190, 27] width 27 height 8
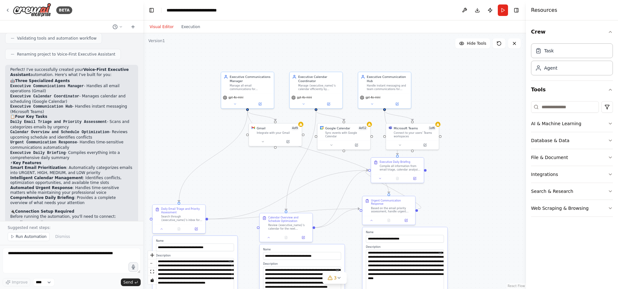
click at [160, 24] on button "Visual Editor" at bounding box center [162, 27] width 32 height 8
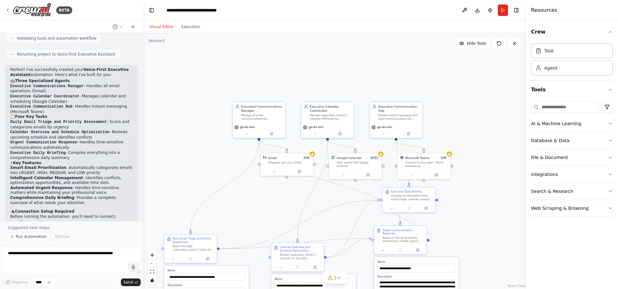
drag, startPoint x: 183, startPoint y: 120, endPoint x: 194, endPoint y: 150, distance: 31.9
click at [194, 150] on div ".deletable-edge-delete-btn { width: 20px; height: 20px; border: 0px solid #ffff…" at bounding box center [334, 161] width 383 height 256
click at [294, 158] on div "Gmail 4 of 9" at bounding box center [289, 157] width 43 height 4
click at [547, 142] on button "Database & Data" at bounding box center [572, 140] width 82 height 17
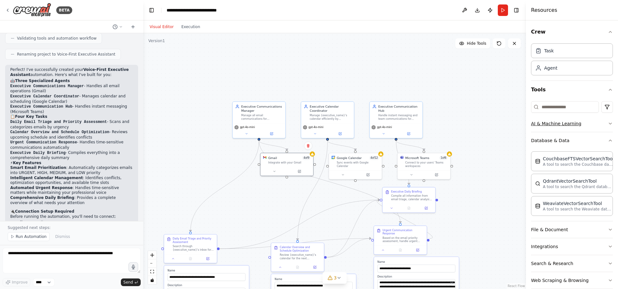
click at [587, 122] on button "AI & Machine Learning" at bounding box center [572, 123] width 82 height 17
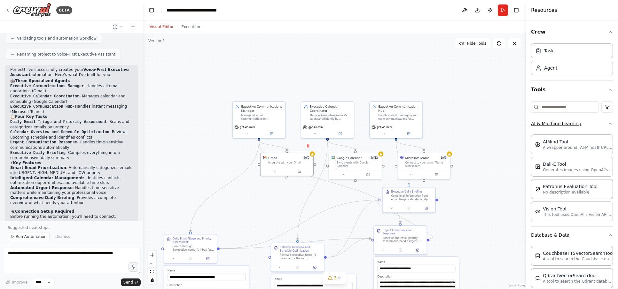
click at [587, 122] on button "AI & Machine Learning" at bounding box center [572, 123] width 82 height 17
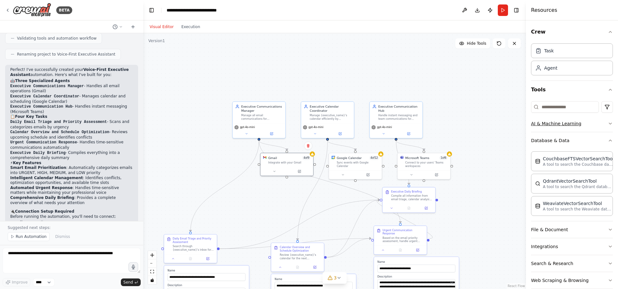
scroll to position [10, 0]
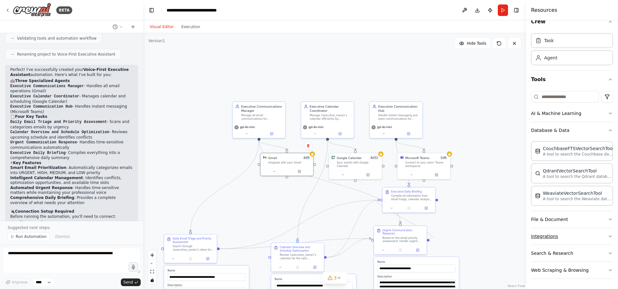
click at [578, 234] on button "Integrations" at bounding box center [572, 236] width 82 height 17
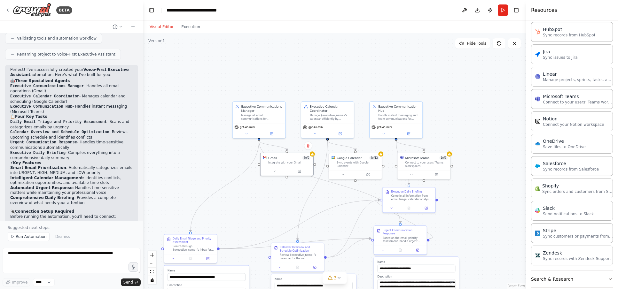
scroll to position [463, 0]
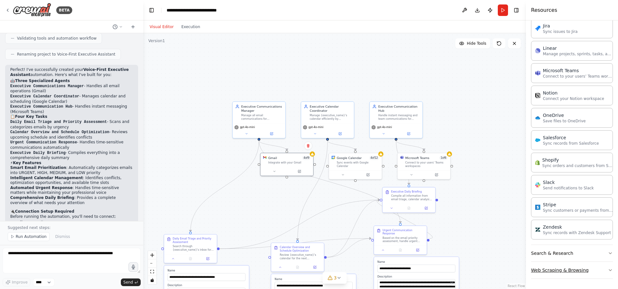
click at [575, 275] on button "Web Scraping & Browsing" at bounding box center [572, 270] width 82 height 17
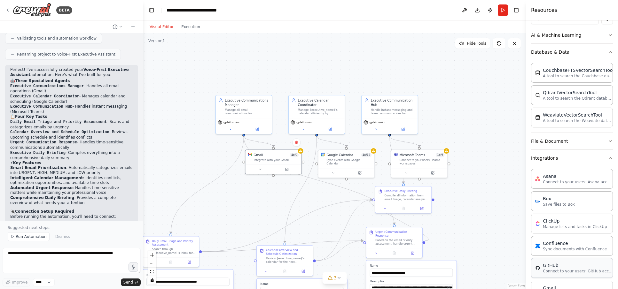
scroll to position [91, 0]
